Goal: Check status: Check status

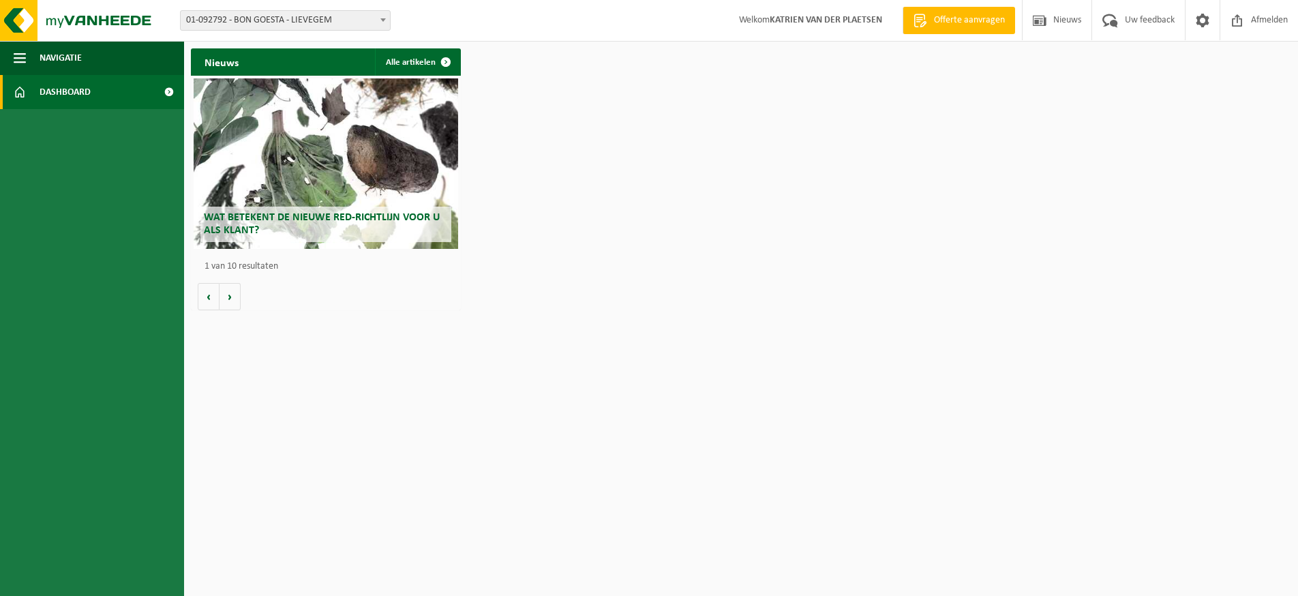
click at [71, 91] on span "Dashboard" at bounding box center [65, 92] width 51 height 34
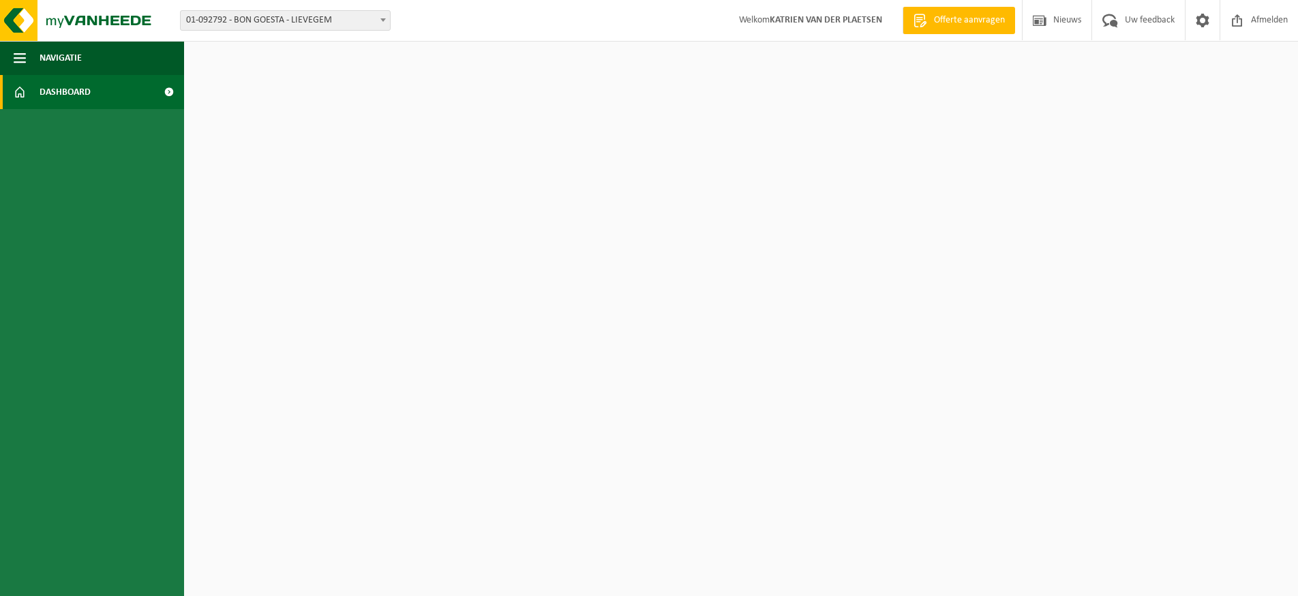
click at [273, 12] on span "01-092792 - BON GOESTA - LIEVEGEM" at bounding box center [285, 20] width 209 height 19
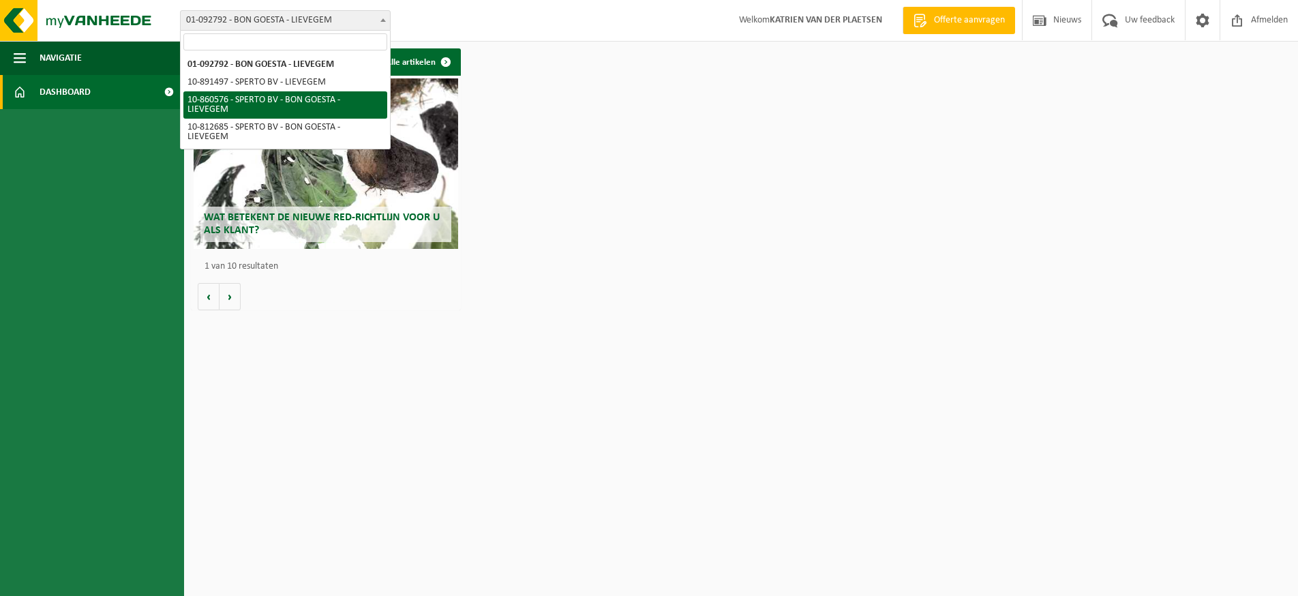
select select "100610"
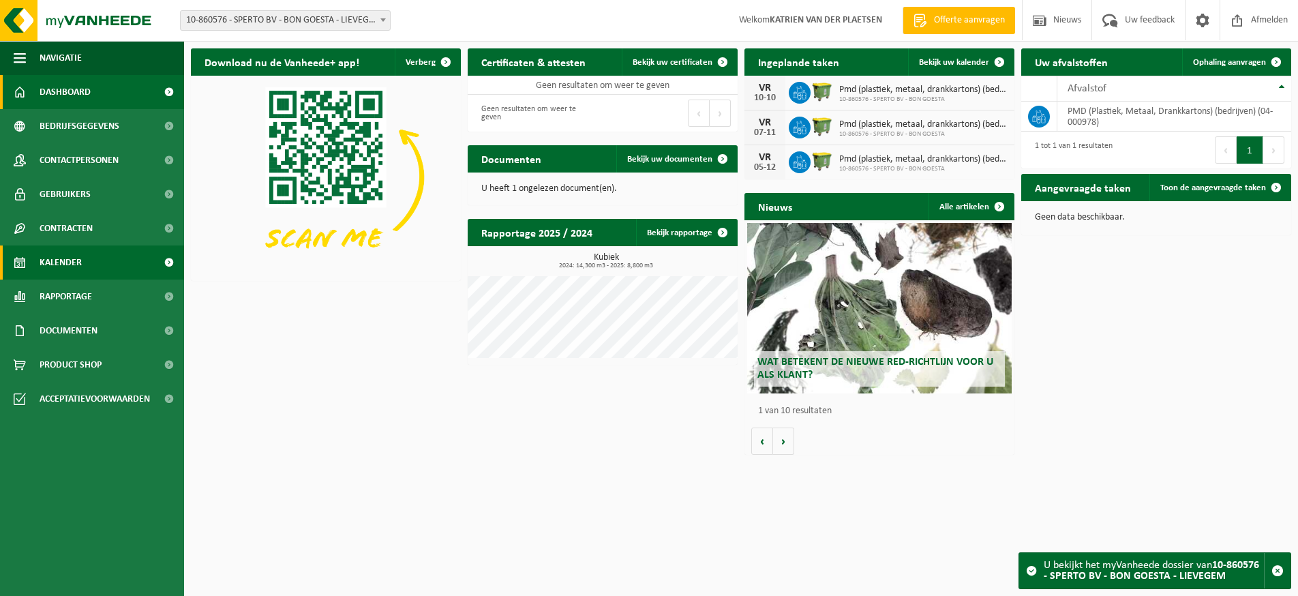
click at [80, 271] on span "Kalender" at bounding box center [61, 262] width 42 height 34
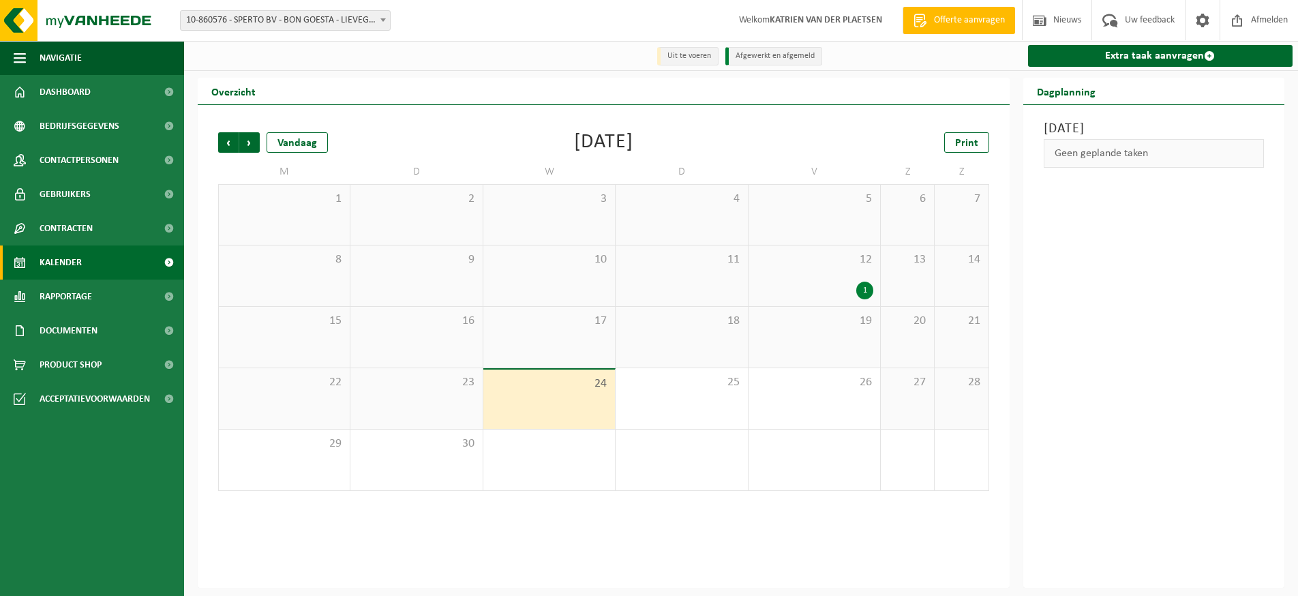
click at [308, 13] on span "10-860576 - SPERTO BV - BON GOESTA - LIEVEGEM" at bounding box center [285, 20] width 209 height 19
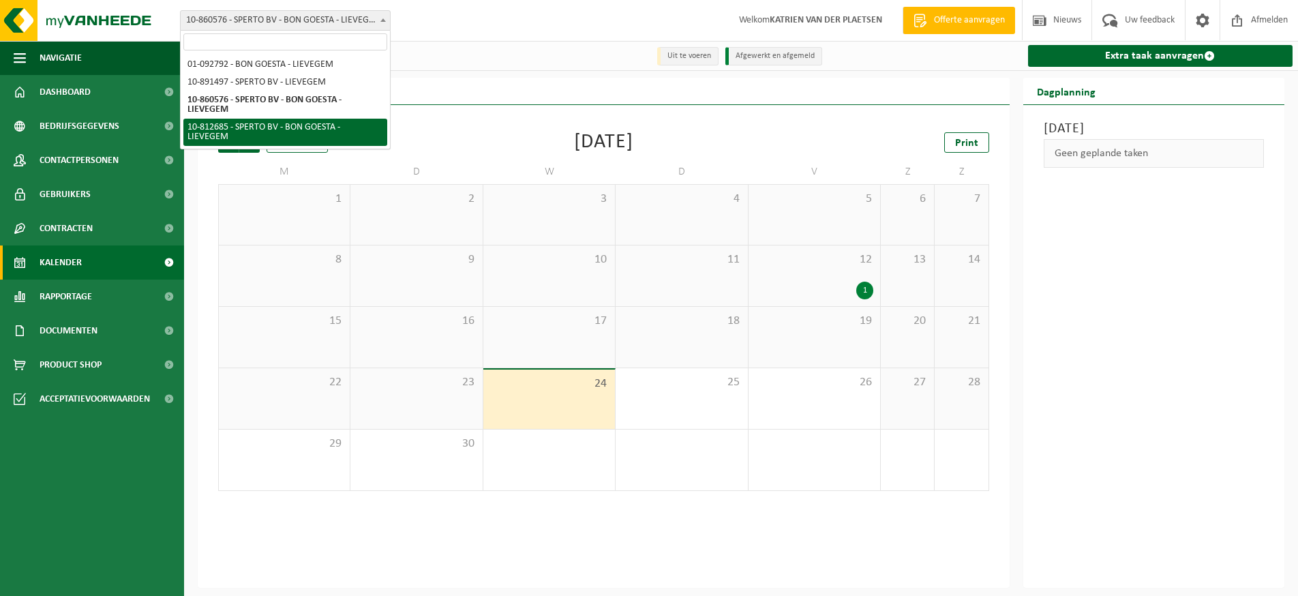
select select "100603"
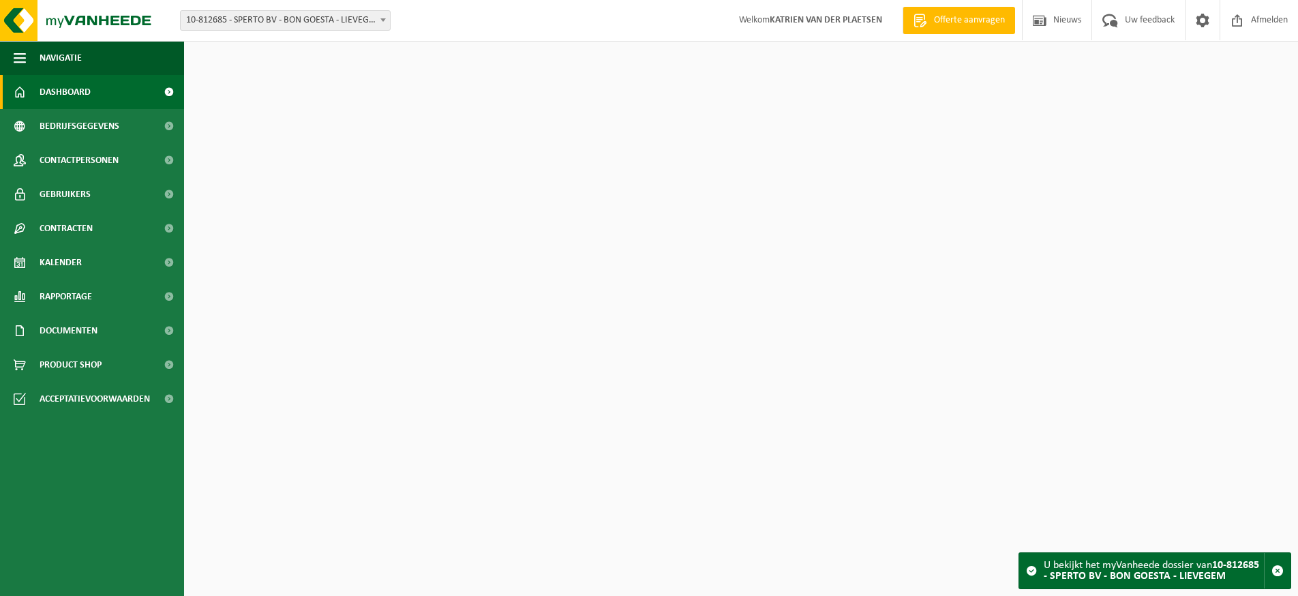
click at [86, 262] on link "Kalender" at bounding box center [92, 262] width 184 height 34
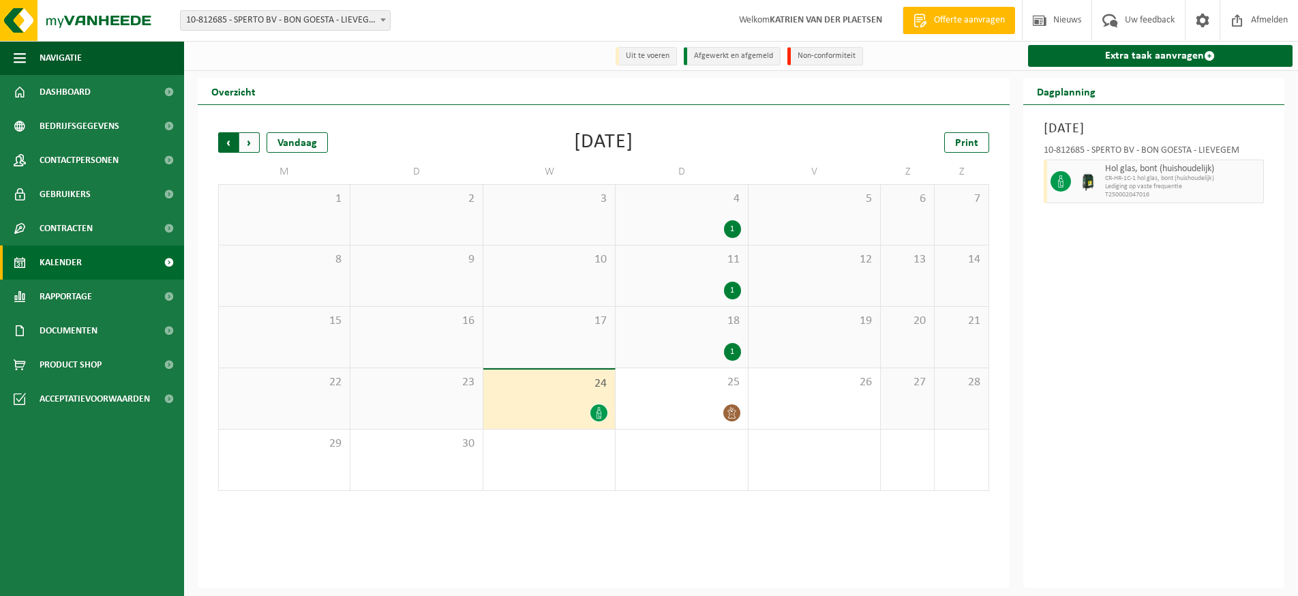
click at [254, 142] on span "Volgende" at bounding box center [249, 142] width 20 height 20
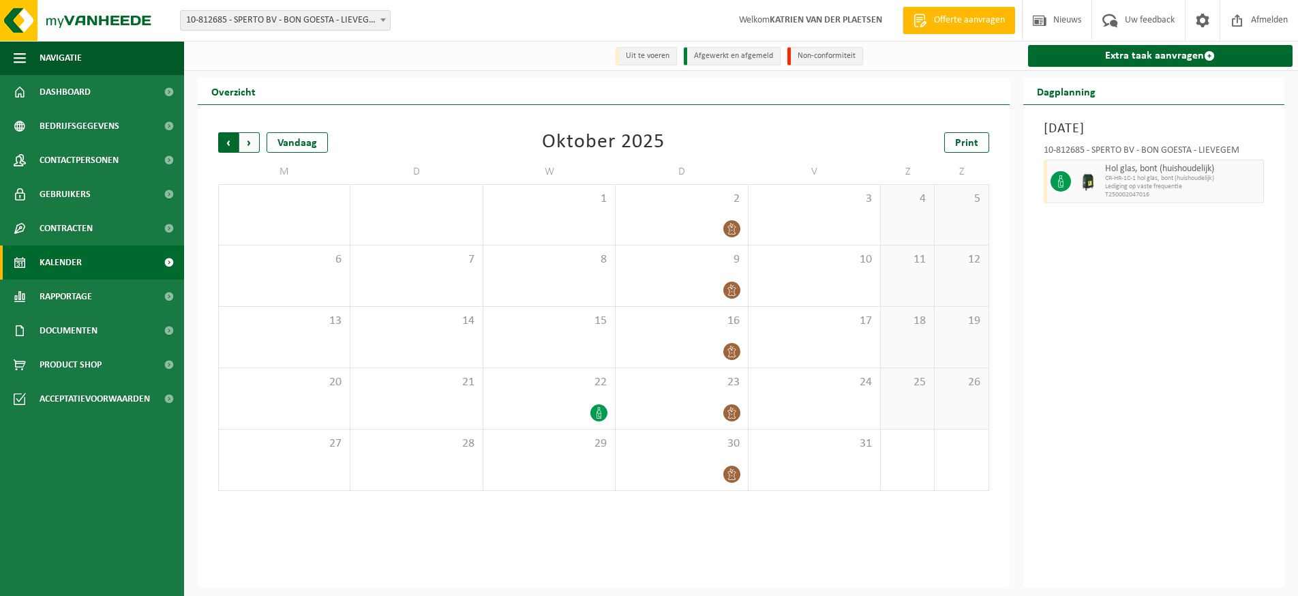
click at [251, 147] on span "Volgende" at bounding box center [249, 142] width 20 height 20
click at [258, 142] on span "Volgende" at bounding box center [249, 142] width 20 height 20
click at [232, 144] on span "Vorige" at bounding box center [228, 142] width 20 height 20
click at [227, 145] on span "Vorige" at bounding box center [228, 142] width 20 height 20
